Goal: Use online tool/utility: Utilize a website feature to perform a specific function

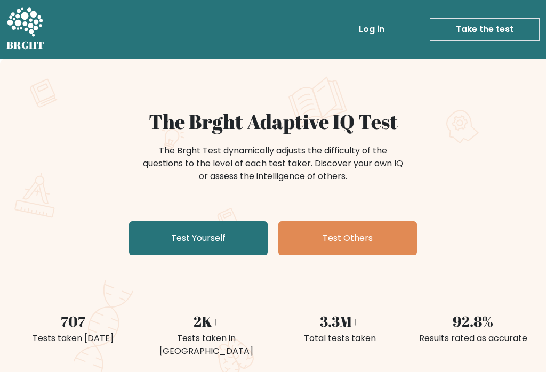
click at [218, 232] on link "Test Yourself" at bounding box center [198, 238] width 139 height 34
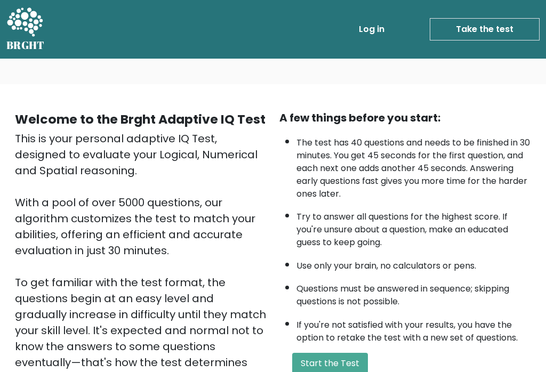
click at [338, 353] on button "Start the Test" at bounding box center [330, 363] width 76 height 21
click at [349, 353] on button "Start the Test" at bounding box center [330, 363] width 76 height 21
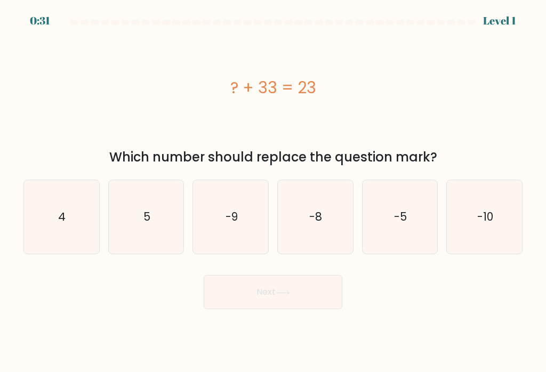
click at [478, 223] on text "-10" at bounding box center [485, 216] width 16 height 15
click at [273, 191] on input "f. -10" at bounding box center [273, 188] width 1 height 5
radio input "true"
click at [280, 307] on button "Next" at bounding box center [273, 292] width 139 height 34
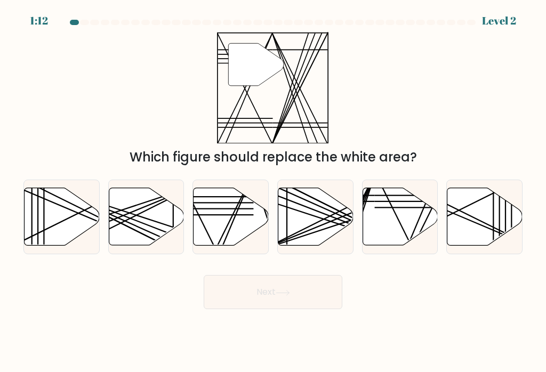
click at [48, 221] on icon at bounding box center [62, 217] width 75 height 58
click at [273, 191] on input "a." at bounding box center [273, 188] width 1 height 5
radio input "true"
click at [302, 301] on button "Next" at bounding box center [273, 292] width 139 height 34
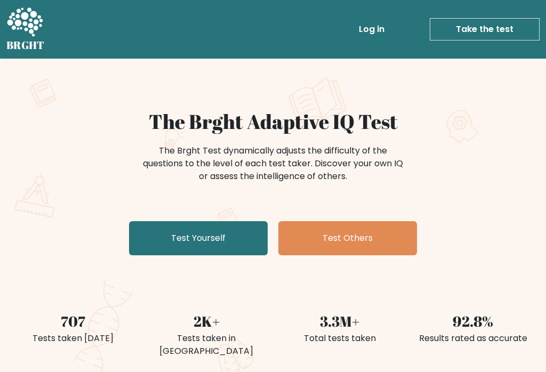
click at [229, 251] on link "Test Yourself" at bounding box center [198, 238] width 139 height 34
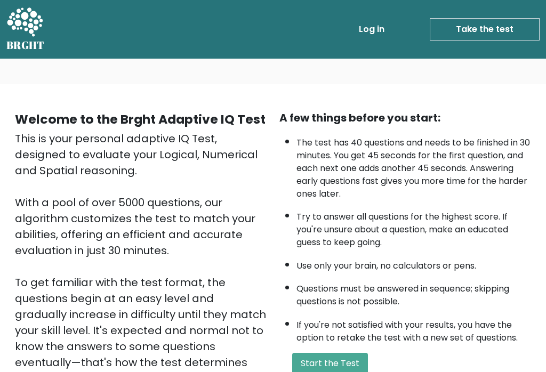
click at [324, 353] on button "Start the Test" at bounding box center [330, 363] width 76 height 21
